Goal: Book appointment/travel/reservation

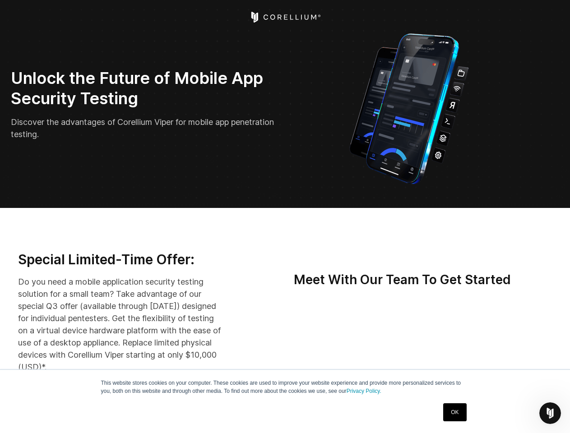
click at [550, 413] on icon "Open Intercom Messenger" at bounding box center [550, 413] width 15 height 15
